Goal: Task Accomplishment & Management: Complete application form

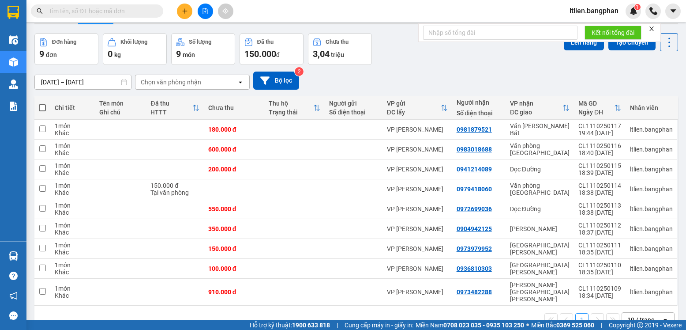
scroll to position [43, 0]
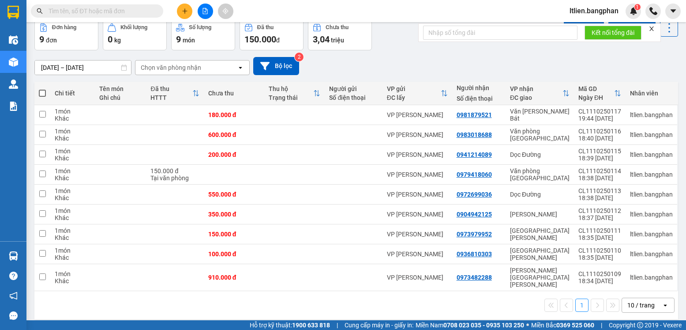
click at [662, 298] on div "open" at bounding box center [668, 305] width 12 height 14
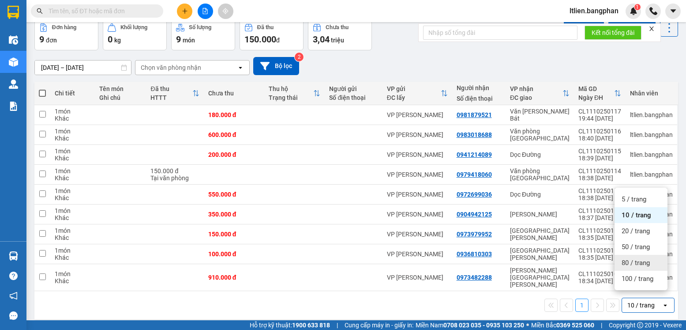
click at [637, 266] on span "80 / trang" at bounding box center [636, 262] width 28 height 9
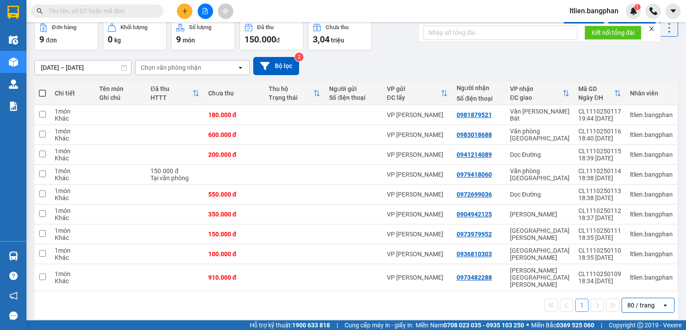
click at [664, 304] on icon at bounding box center [665, 305] width 3 height 2
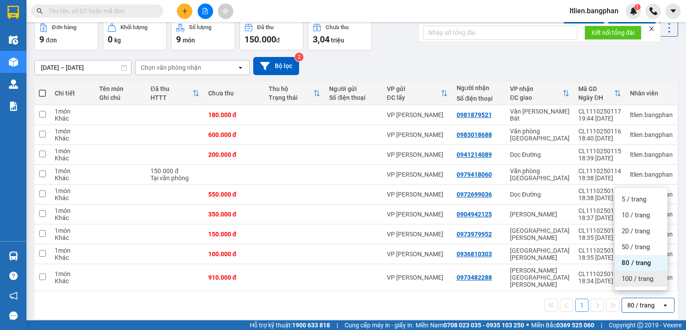
click at [629, 277] on span "100 / trang" at bounding box center [638, 278] width 32 height 9
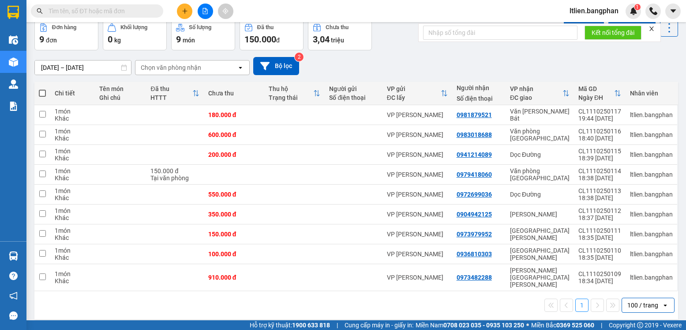
click at [662, 301] on icon "open" at bounding box center [665, 304] width 7 height 7
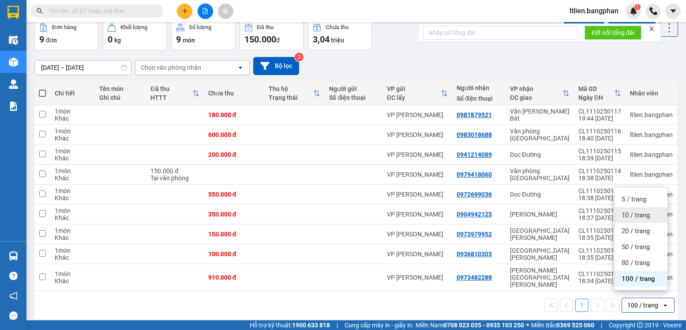
click at [641, 217] on span "10 / trang" at bounding box center [636, 214] width 28 height 9
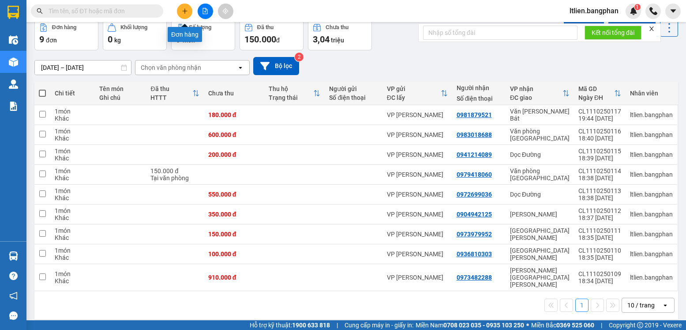
click at [185, 15] on button at bounding box center [184, 11] width 15 height 15
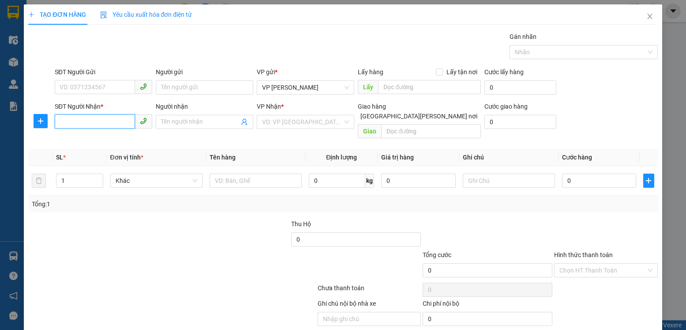
click at [60, 124] on input "SĐT Người Nhận *" at bounding box center [95, 121] width 80 height 14
click at [83, 140] on div "0334504401" at bounding box center [103, 140] width 86 height 10
type input "0334504401"
click at [566, 173] on input "0" at bounding box center [599, 180] width 74 height 14
type input "2"
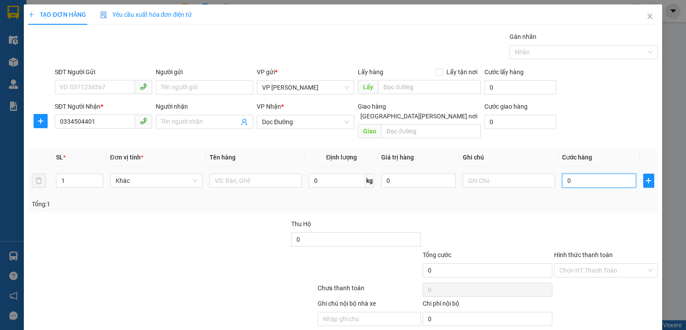
type input "2"
type input "25"
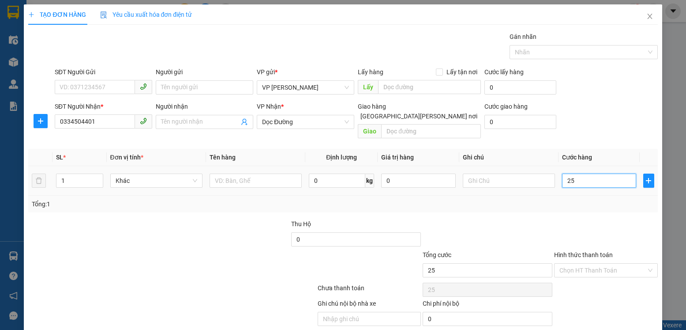
type input "250"
type input "250.000"
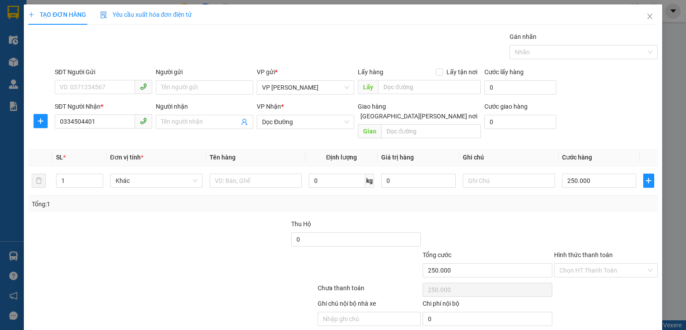
click at [575, 251] on label "Hình thức thanh toán" at bounding box center [583, 254] width 59 height 7
click at [575, 263] on input "Hình thức thanh toán" at bounding box center [602, 269] width 86 height 13
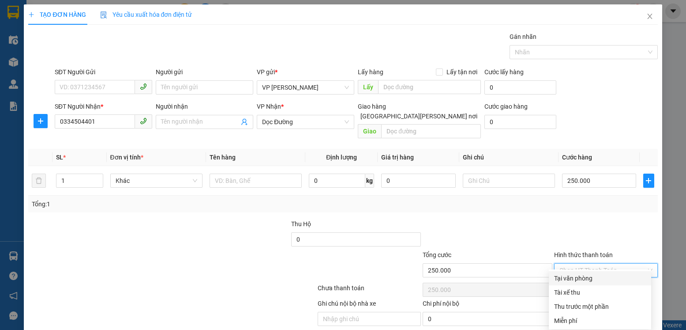
click at [576, 277] on div "Tại văn phòng" at bounding box center [600, 278] width 92 height 10
type input "0"
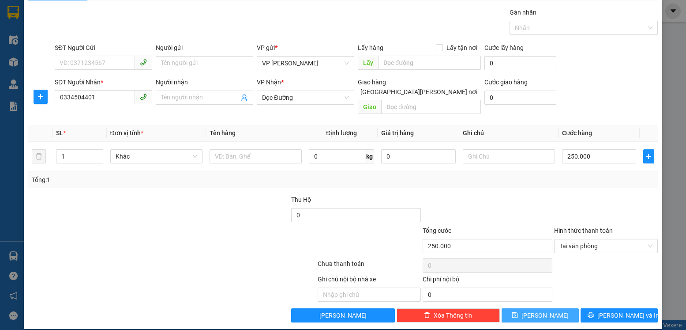
click at [518, 311] on icon "save" at bounding box center [515, 314] width 6 height 6
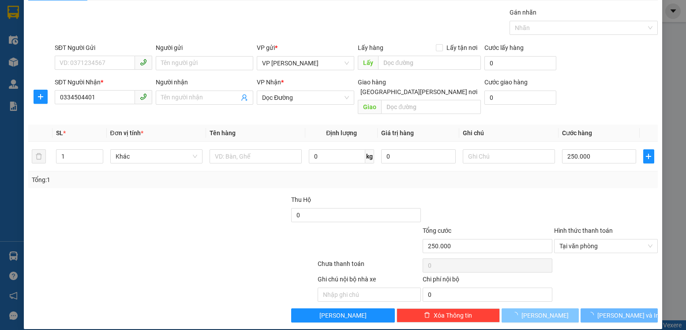
type input "0"
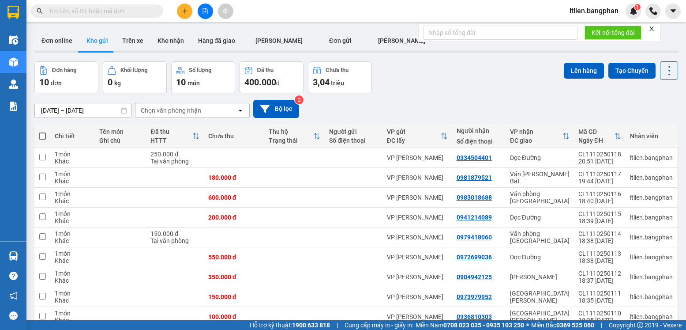
click at [44, 135] on span at bounding box center [42, 135] width 7 height 7
click at [42, 131] on input "checkbox" at bounding box center [42, 131] width 0 height 0
checkbox input "true"
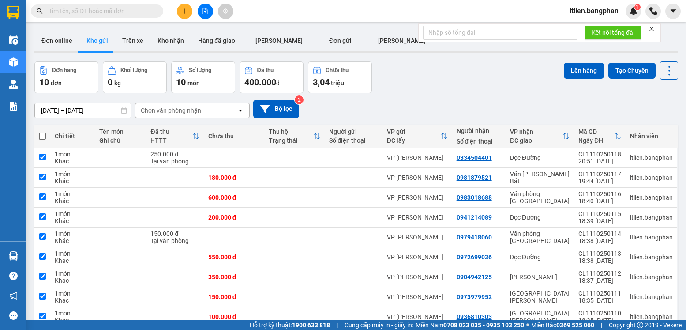
checkbox input "true"
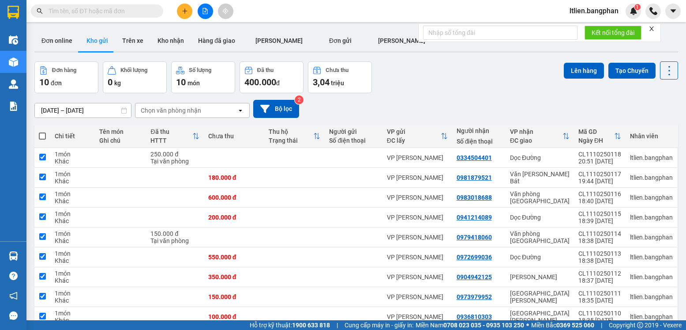
checkbox input "true"
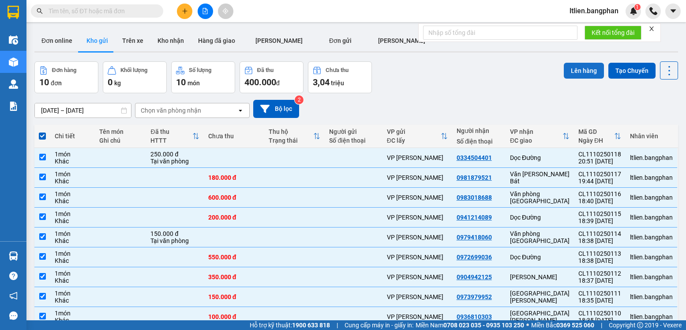
click at [582, 69] on button "Lên hàng" at bounding box center [584, 71] width 40 height 16
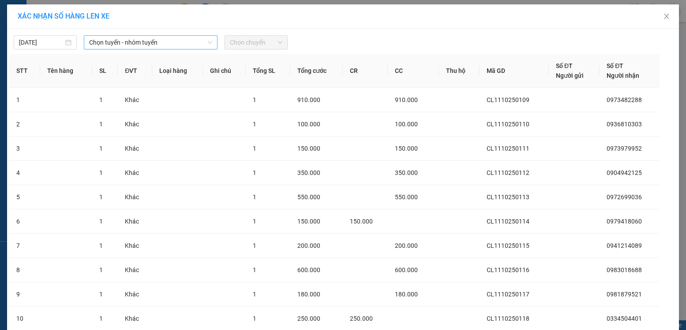
click at [179, 41] on span "Chọn tuyến - nhóm tuyến" at bounding box center [150, 42] width 123 height 13
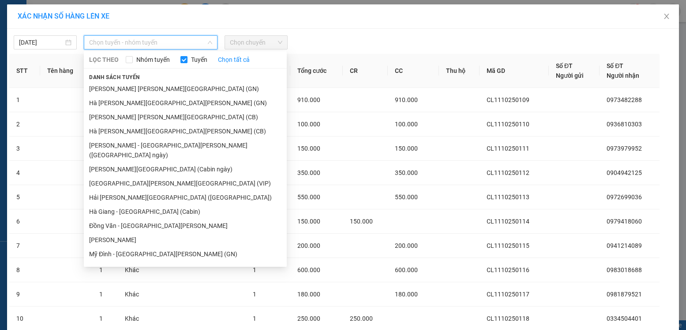
scroll to position [132, 0]
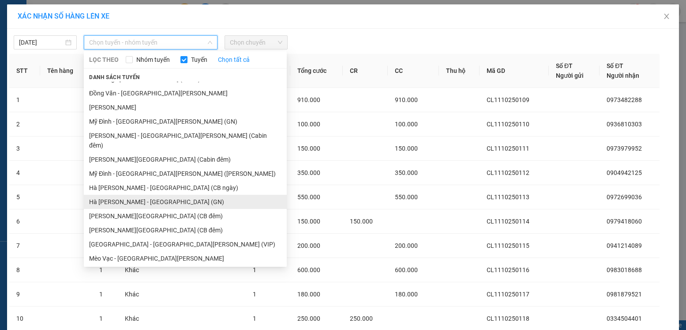
click at [139, 195] on li "Hà [PERSON_NAME] - [GEOGRAPHIC_DATA] (GN)" at bounding box center [185, 202] width 203 height 14
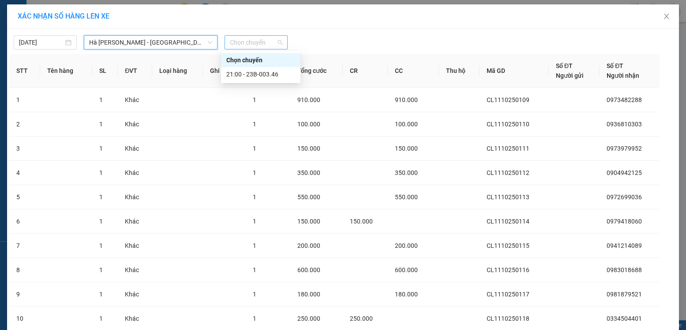
click at [268, 42] on span "Chọn chuyến" at bounding box center [256, 42] width 53 height 13
click at [264, 73] on div "21:00 - 23B-003.46" at bounding box center [260, 74] width 69 height 10
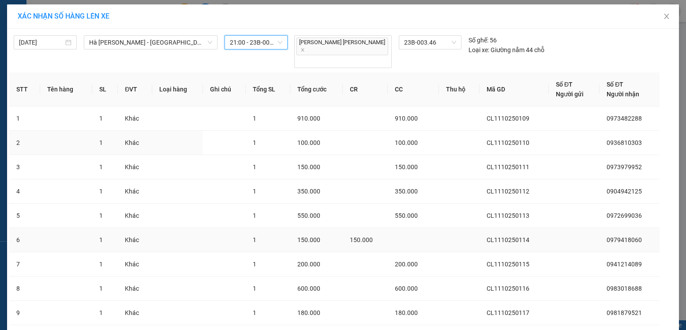
scroll to position [71, 0]
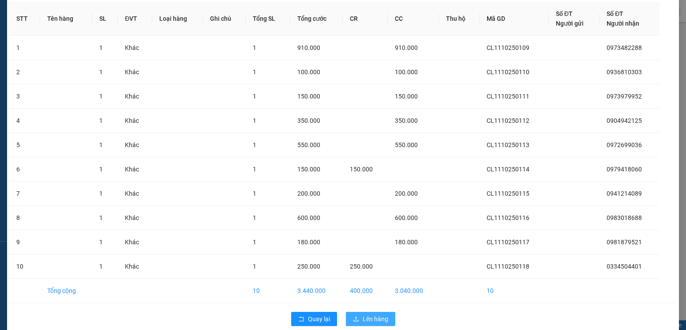
click at [367, 314] on span "Lên hàng" at bounding box center [376, 319] width 26 height 10
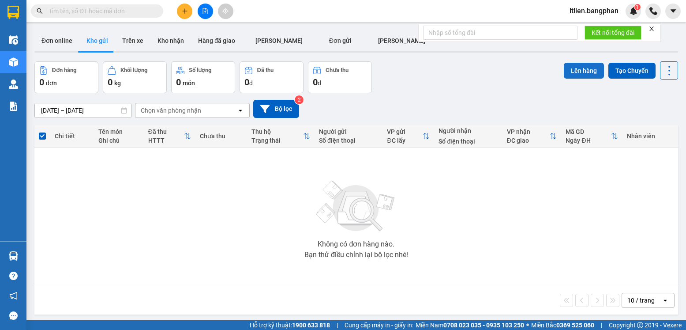
click at [580, 70] on button "Lên hàng" at bounding box center [584, 71] width 40 height 16
click at [43, 135] on span at bounding box center [42, 135] width 7 height 7
click at [42, 131] on input "checkbox" at bounding box center [42, 131] width 0 height 0
click at [42, 133] on span at bounding box center [42, 135] width 7 height 7
click at [42, 131] on input "checkbox" at bounding box center [42, 131] width 0 height 0
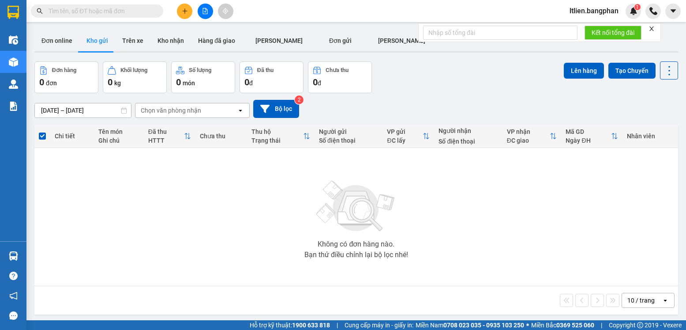
click at [41, 135] on span at bounding box center [42, 135] width 7 height 7
click at [42, 131] on input "checkbox" at bounding box center [42, 131] width 0 height 0
drag, startPoint x: 41, startPoint y: 135, endPoint x: 52, endPoint y: 134, distance: 11.1
click at [43, 135] on span at bounding box center [42, 135] width 7 height 7
click at [42, 131] on input "checkbox" at bounding box center [42, 131] width 0 height 0
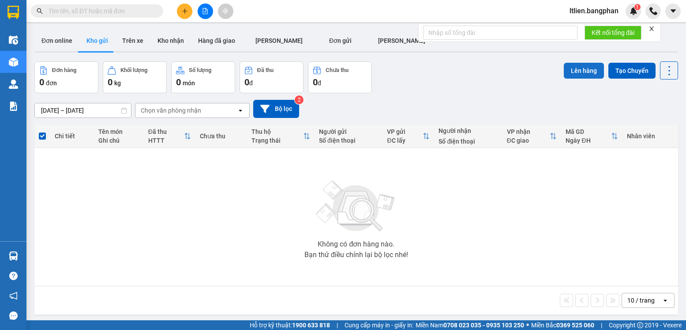
click at [573, 72] on button "Lên hàng" at bounding box center [584, 71] width 40 height 16
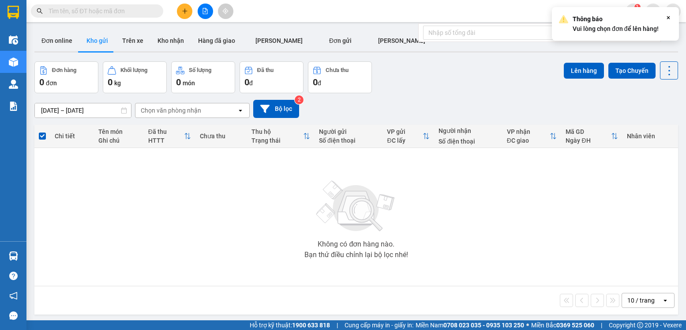
click at [668, 18] on icon "Close" at bounding box center [668, 17] width 7 height 7
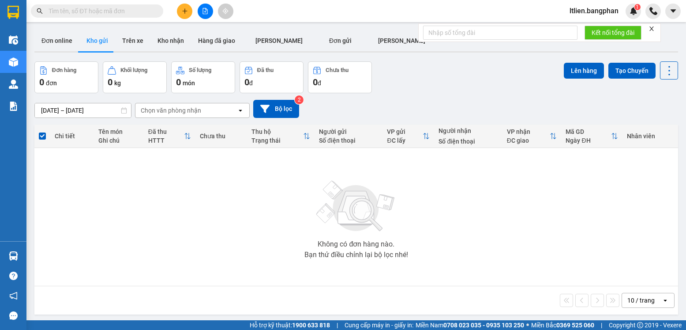
click at [42, 134] on span at bounding box center [42, 135] width 7 height 7
click at [42, 131] on input "checkbox" at bounding box center [42, 131] width 0 height 0
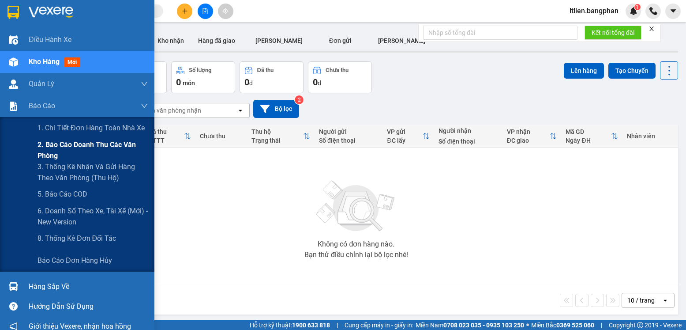
click at [57, 145] on span "2. Báo cáo doanh thu các văn phòng" at bounding box center [93, 150] width 110 height 22
